Goal: Navigation & Orientation: Find specific page/section

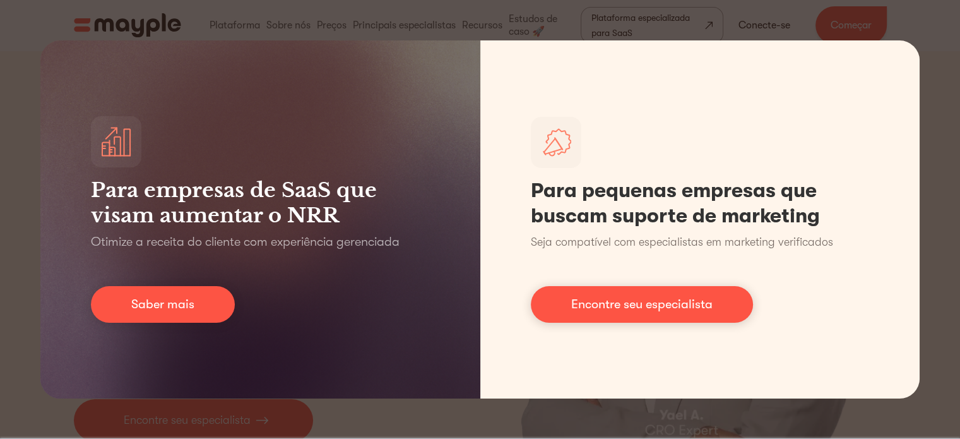
click at [23, 165] on div "Para empresas de SaaS que visam aumentar o NRR Otimize a receita do cliente com…" at bounding box center [480, 219] width 960 height 439
click at [949, 153] on div "Para empresas de SaaS que visam aumentar o NRR Otimize a receita do cliente com…" at bounding box center [480, 219] width 960 height 439
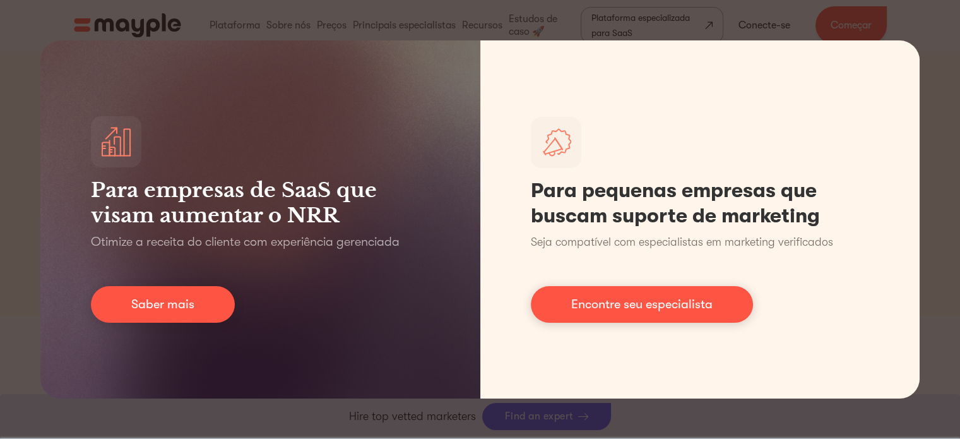
scroll to position [379, 0]
click at [946, 178] on div "Para empresas de SaaS que visam aumentar o NRR Otimize a receita do cliente com…" at bounding box center [480, 219] width 960 height 439
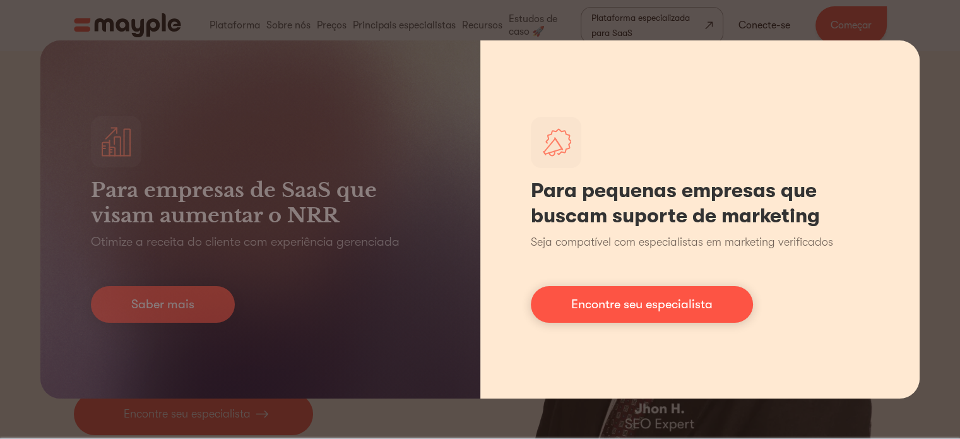
scroll to position [0, 0]
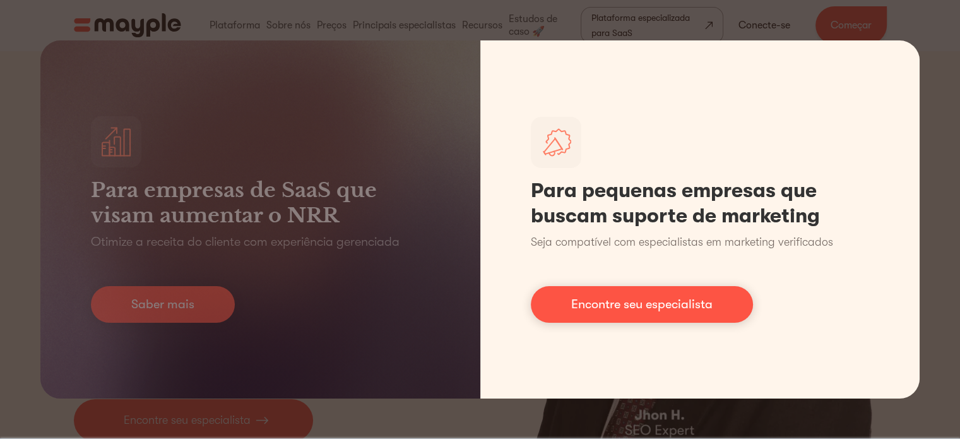
click at [613, 307] on font "Encontre seu especialista" at bounding box center [641, 304] width 141 height 15
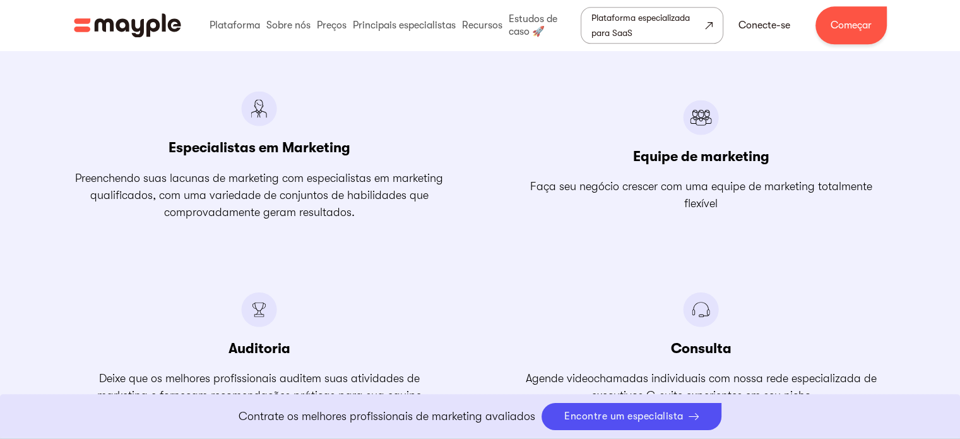
scroll to position [1649, 0]
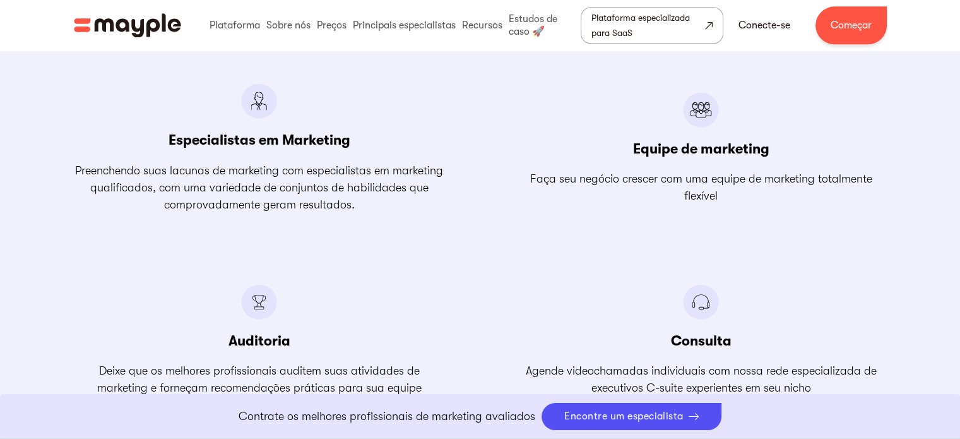
click at [757, 172] on font "Faça seu negócio crescer com uma equipe de marketing totalmente flexível" at bounding box center [701, 187] width 342 height 30
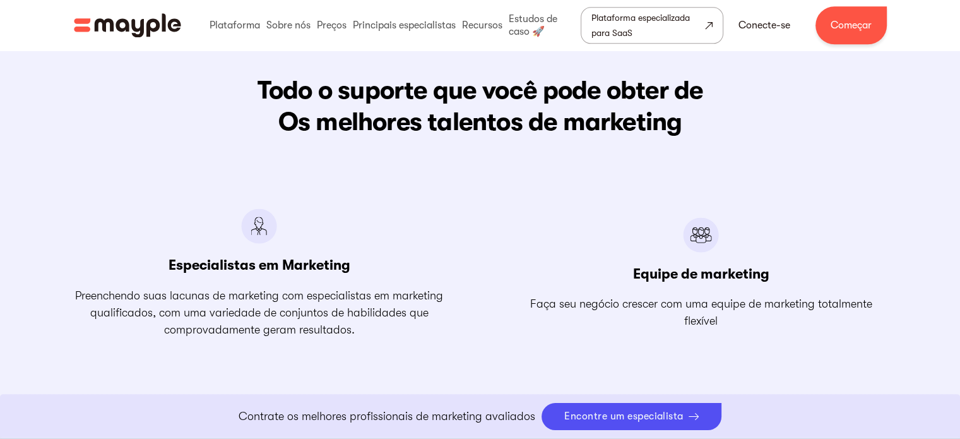
scroll to position [1522, 0]
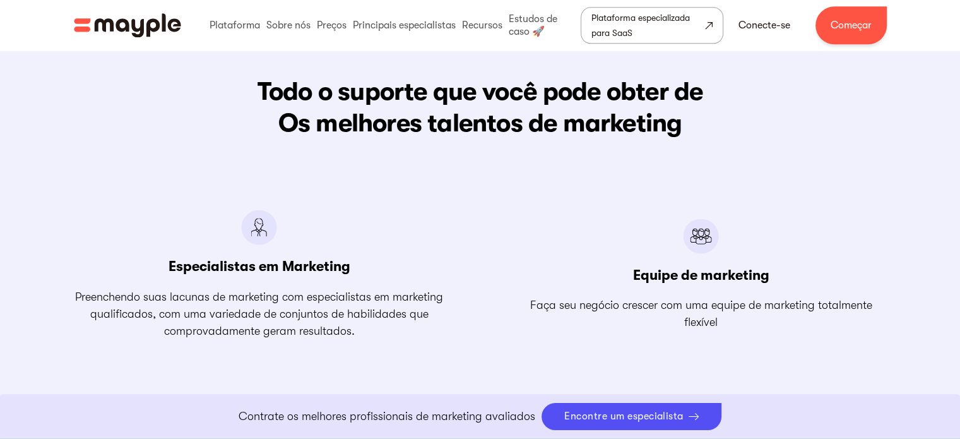
click at [708, 273] on font "Equipe de marketing" at bounding box center [701, 275] width 136 height 16
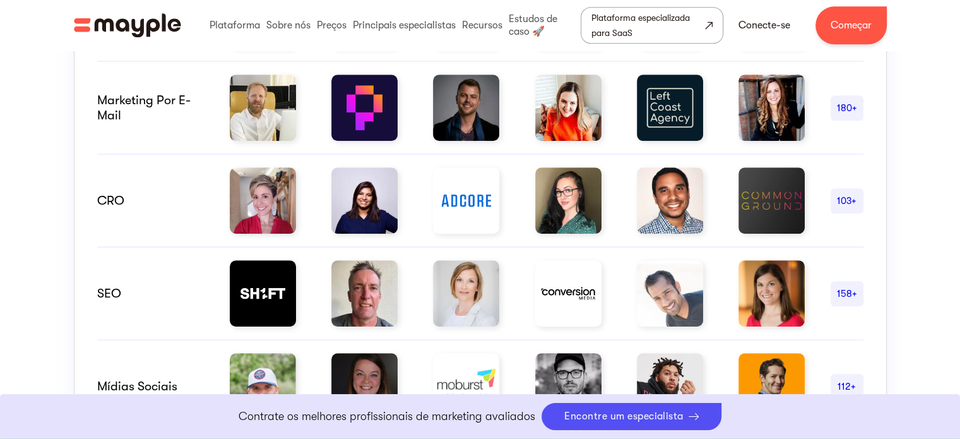
scroll to position [0, 0]
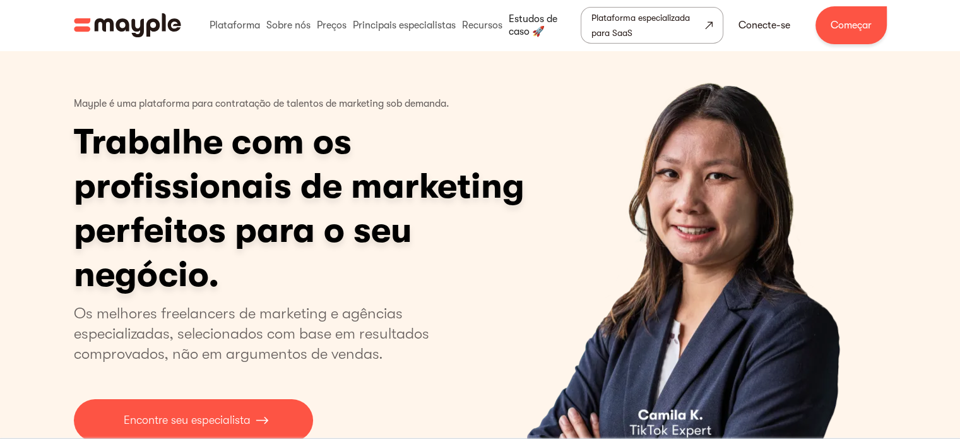
click at [528, 20] on link at bounding box center [544, 25] width 76 height 40
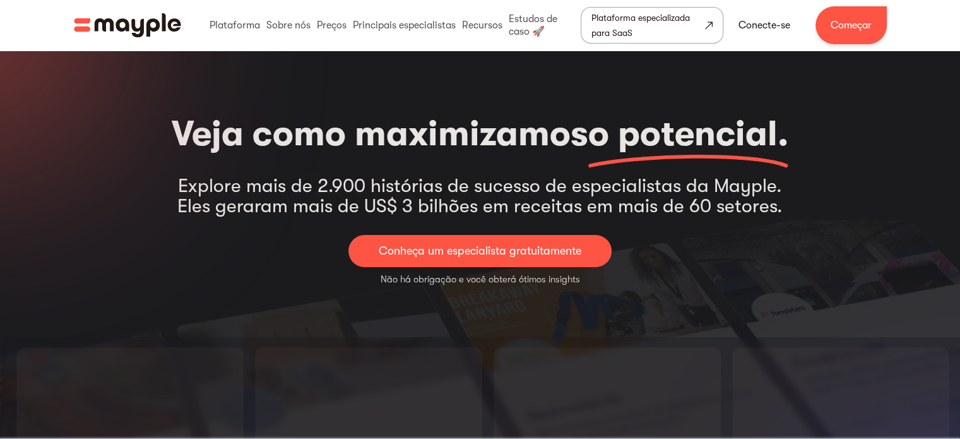
click at [163, 29] on img "lar" at bounding box center [127, 25] width 107 height 24
